Goal: Transaction & Acquisition: Purchase product/service

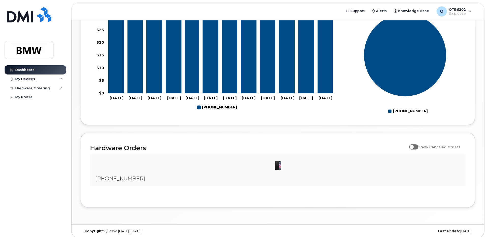
scroll to position [227, 0]
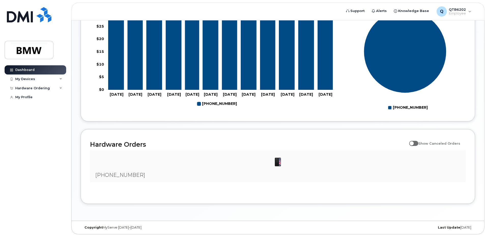
click at [279, 164] on img at bounding box center [278, 162] width 10 height 10
click at [122, 145] on h2 "Hardware Orders" at bounding box center [248, 144] width 317 height 8
click at [278, 163] on img at bounding box center [278, 162] width 10 height 10
click at [419, 143] on span at bounding box center [413, 143] width 9 height 5
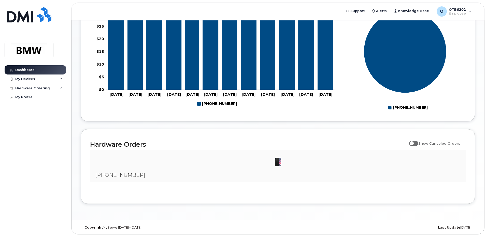
click at [413, 142] on input "Show Canceled Orders" at bounding box center [411, 140] width 4 height 4
click at [419, 143] on span at bounding box center [413, 143] width 9 height 5
click at [413, 142] on input "Show Canceled Orders" at bounding box center [411, 140] width 4 height 4
checkbox input "false"
click at [49, 88] on div "Hardware Ordering" at bounding box center [36, 88] width 62 height 9
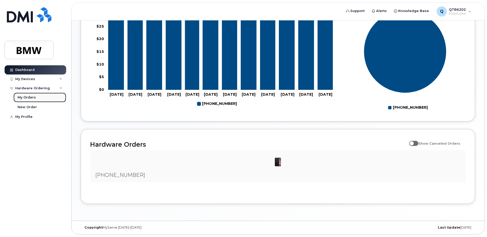
click at [29, 100] on div "My Orders" at bounding box center [27, 97] width 18 height 5
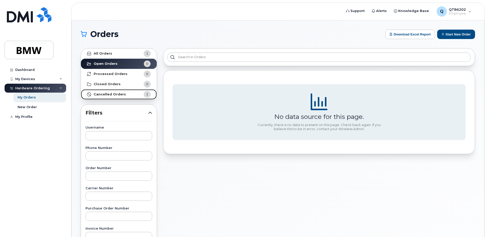
click at [133, 92] on link "Cancelled Orders 1" at bounding box center [119, 94] width 76 height 10
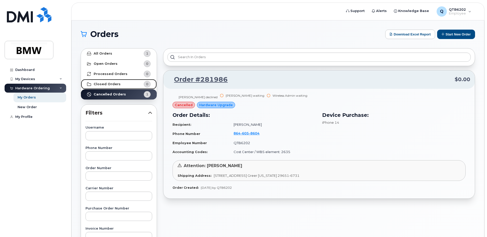
click at [105, 85] on strong "Closed Orders" at bounding box center [107, 84] width 27 height 4
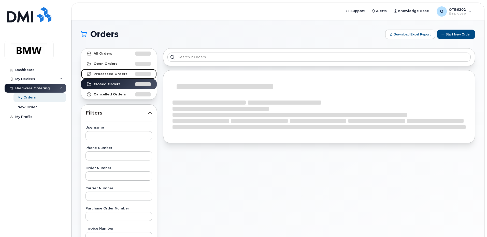
click at [106, 74] on strong "Processed Orders" at bounding box center [111, 74] width 34 height 4
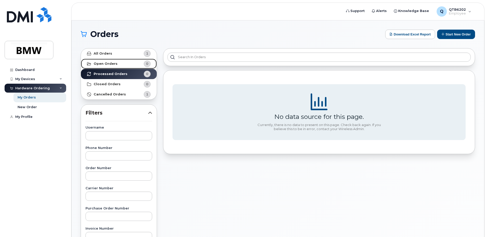
click at [115, 65] on strong "Open Orders" at bounding box center [106, 64] width 24 height 4
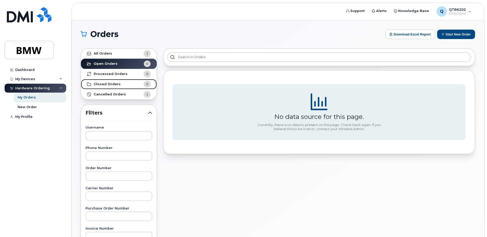
click at [119, 83] on link "Closed Orders 0" at bounding box center [119, 84] width 76 height 10
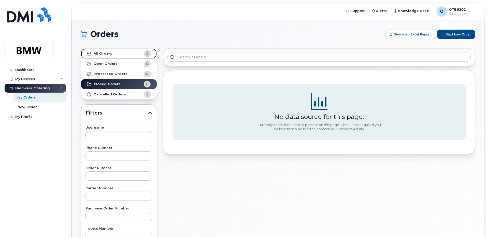
click at [111, 53] on link "All Orders 1" at bounding box center [119, 53] width 76 height 10
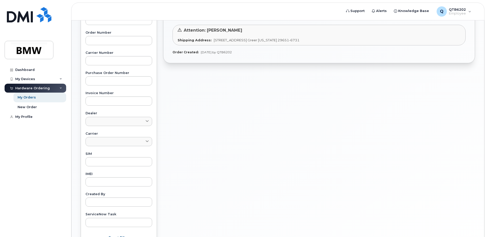
scroll to position [189, 0]
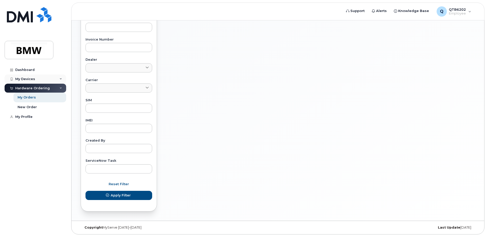
click at [32, 76] on div "My Devices" at bounding box center [36, 78] width 62 height 9
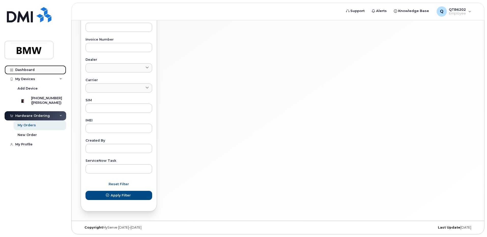
click at [22, 67] on link "Dashboard" at bounding box center [36, 69] width 62 height 9
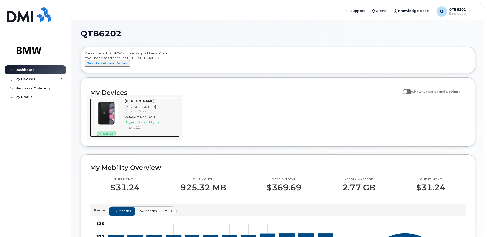
click at [145, 124] on span "Upgrade Status:" at bounding box center [136, 122] width 23 height 4
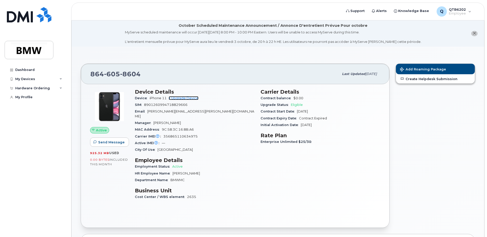
click at [186, 97] on link "+ Upgrade Device" at bounding box center [184, 98] width 30 height 4
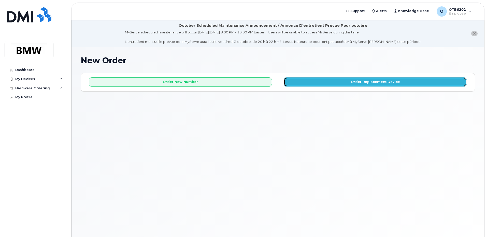
click at [377, 81] on button "Order Replacement Device" at bounding box center [375, 81] width 183 height 9
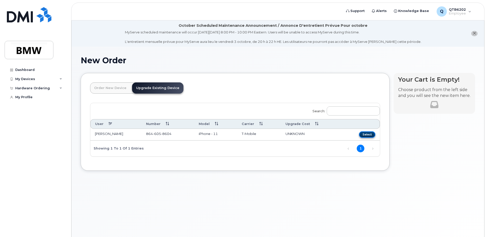
click at [367, 134] on button "Select" at bounding box center [367, 134] width 16 height 6
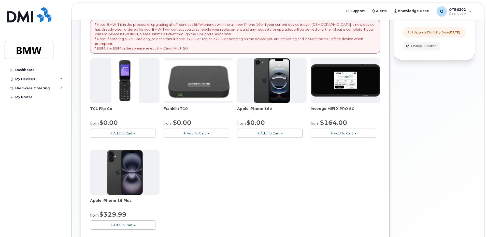
scroll to position [102, 0]
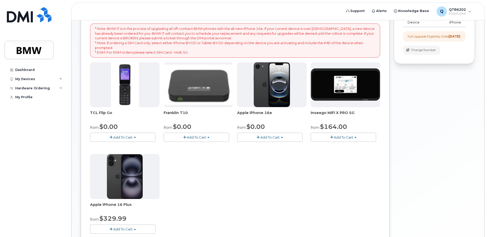
click at [208, 91] on img at bounding box center [198, 84] width 69 height 40
click at [337, 87] on img at bounding box center [345, 84] width 69 height 33
click at [330, 113] on span "Inseego MiFi X PRO 5G" at bounding box center [345, 115] width 69 height 10
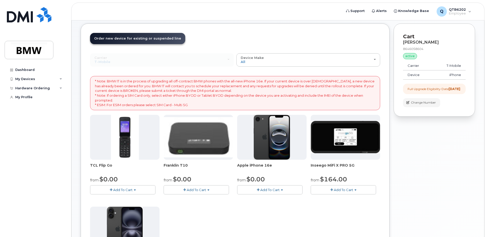
scroll to position [0, 0]
